Goal: Task Accomplishment & Management: Use online tool/utility

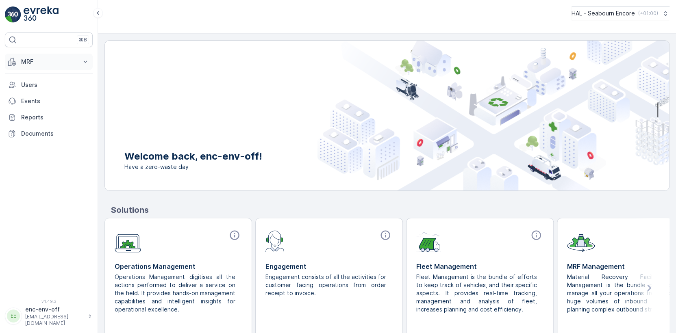
click at [26, 63] on p "MRF" at bounding box center [48, 62] width 55 height 8
click at [31, 87] on p "Offloads" at bounding box center [33, 87] width 24 height 8
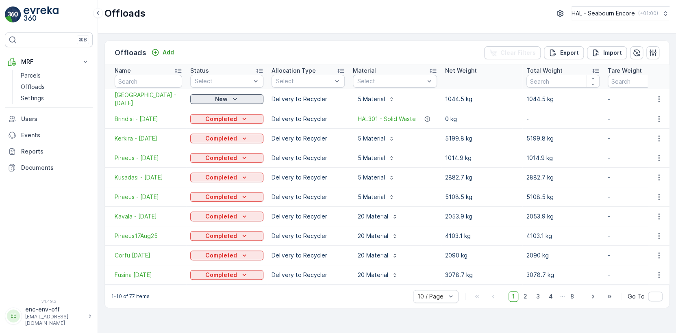
click at [223, 100] on p "New" at bounding box center [221, 99] width 13 height 8
click at [152, 101] on span "[GEOGRAPHIC_DATA] - [DATE]" at bounding box center [148, 99] width 67 height 16
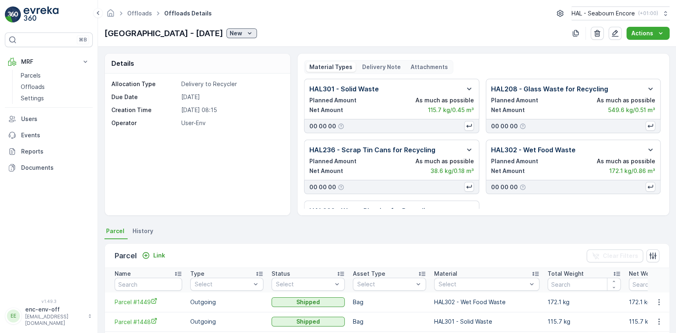
click at [230, 34] on p "New" at bounding box center [236, 33] width 13 height 8
click at [214, 58] on span "Completed" at bounding box center [213, 57] width 30 height 8
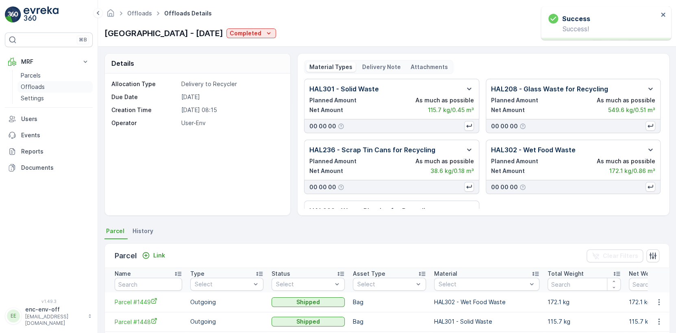
click at [34, 85] on p "Offloads" at bounding box center [33, 87] width 24 height 8
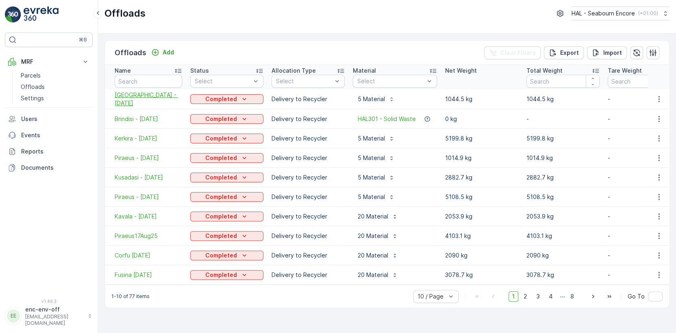
click at [126, 98] on span "[GEOGRAPHIC_DATA] - [DATE]" at bounding box center [148, 99] width 67 height 16
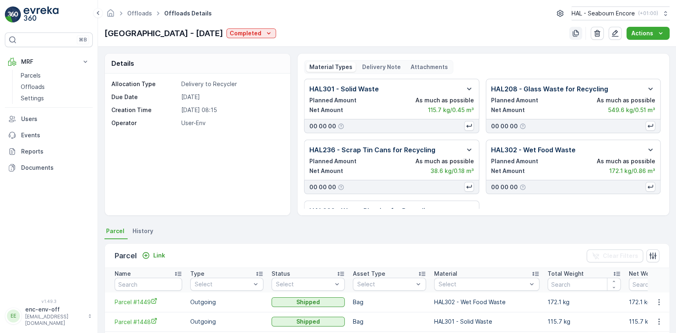
click at [576, 33] on icon "button" at bounding box center [576, 33] width 8 height 8
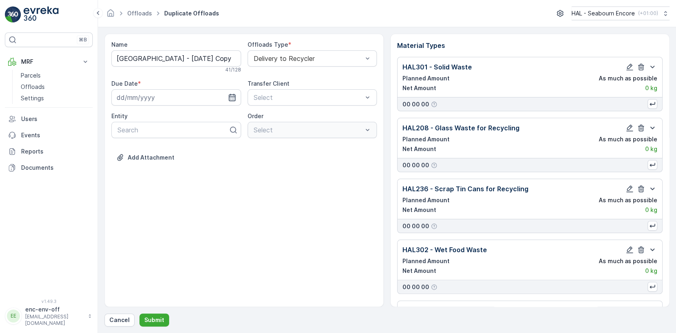
click at [231, 97] on icon "button" at bounding box center [231, 97] width 7 height 7
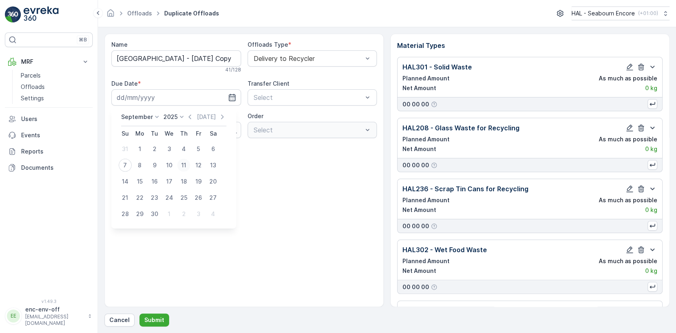
click at [186, 165] on div "11" at bounding box center [183, 165] width 13 height 13
type input "[DATE]"
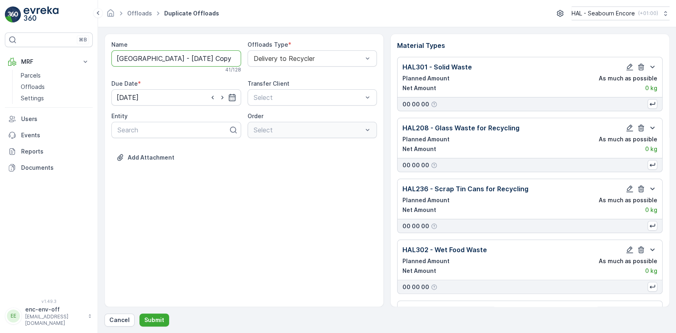
click at [158, 57] on input "[GEOGRAPHIC_DATA] - [DATE] Copy #1757234174517" at bounding box center [176, 58] width 130 height 16
click at [146, 58] on input "[GEOGRAPHIC_DATA] -11 [DATE]" at bounding box center [176, 58] width 130 height 16
type input "Koper -11 [DATE]"
click at [152, 320] on p "Submit" at bounding box center [154, 320] width 20 height 8
